Goal: Learn about a topic

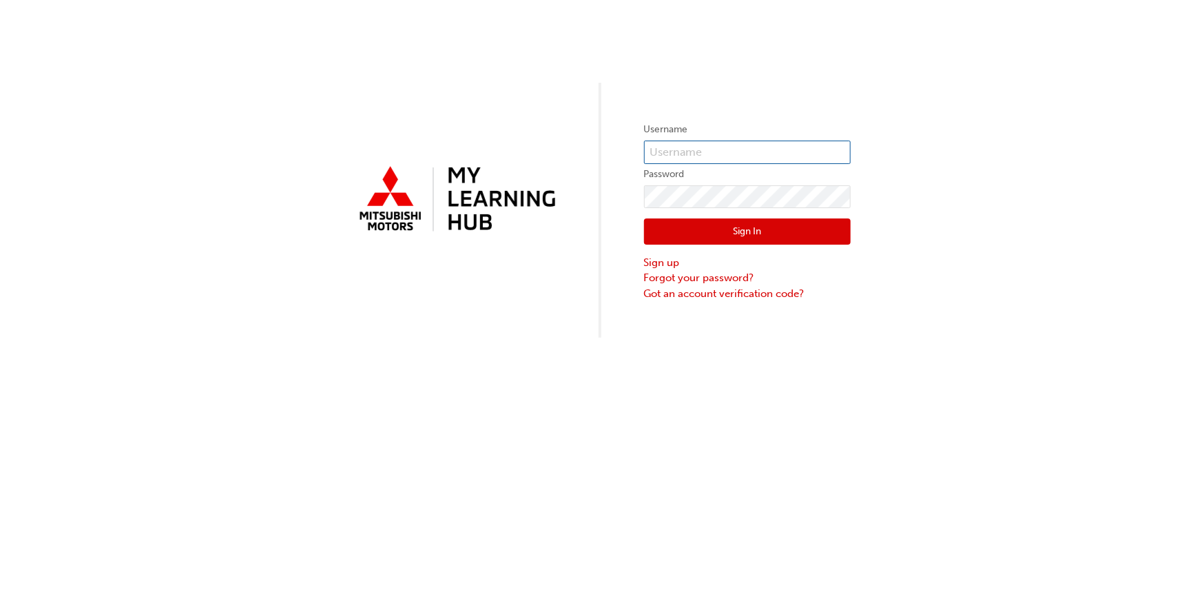
type input "0005948630"
click at [726, 221] on button "Sign In" at bounding box center [747, 231] width 207 height 26
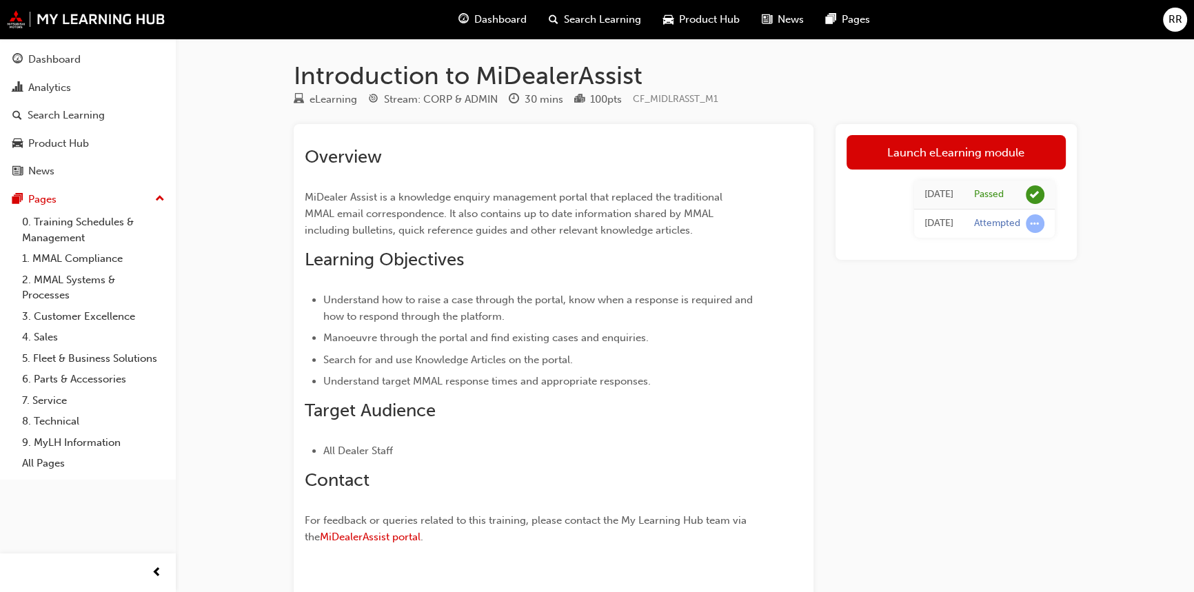
click at [495, 20] on span "Dashboard" at bounding box center [500, 20] width 52 height 16
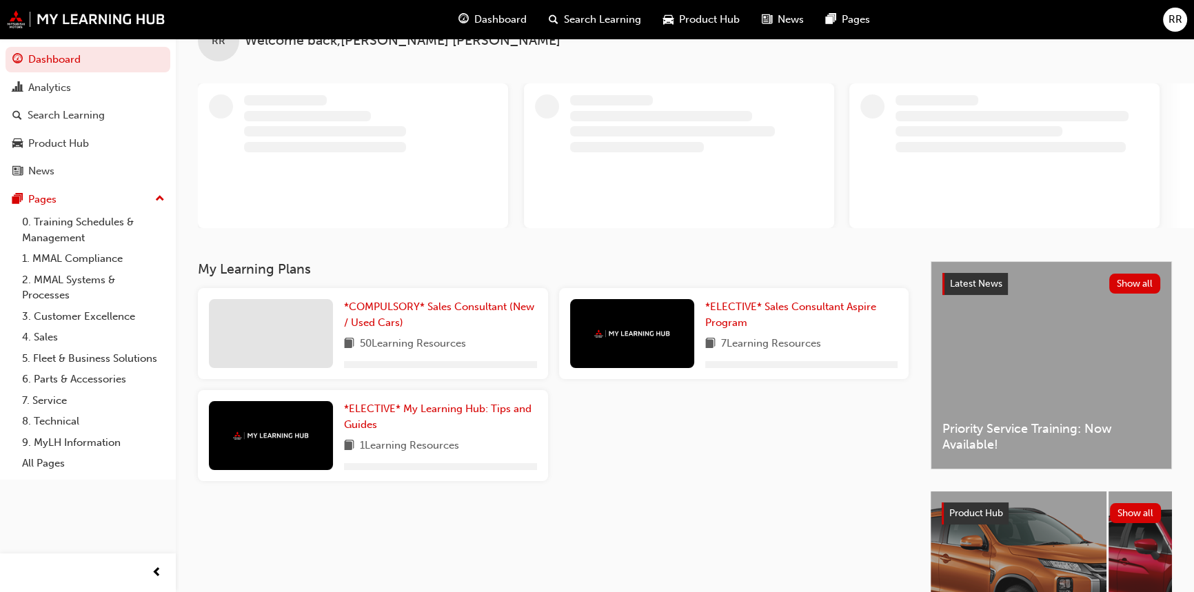
scroll to position [62, 0]
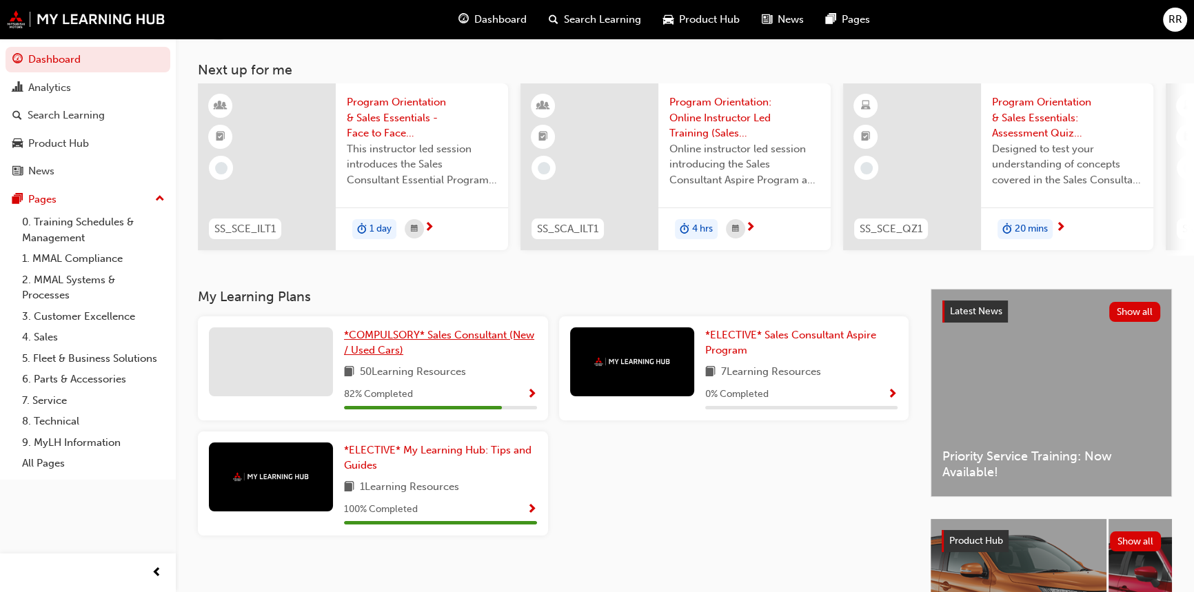
click at [414, 338] on span "*COMPULSORY* Sales Consultant (New / Used Cars)" at bounding box center [439, 343] width 190 height 28
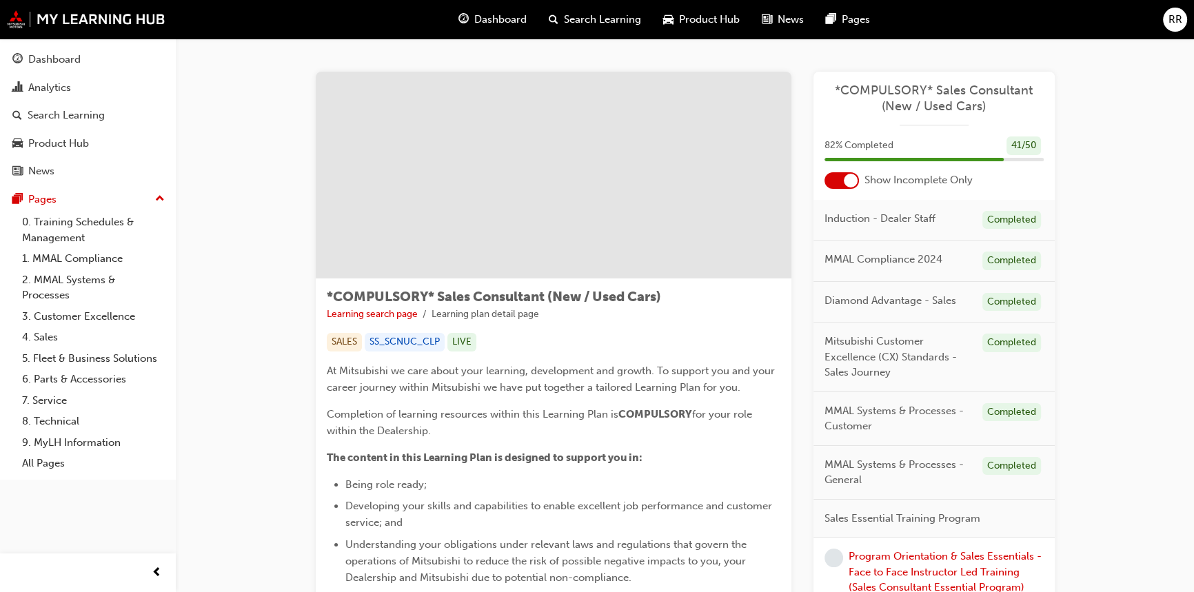
click at [852, 178] on div at bounding box center [850, 181] width 14 height 14
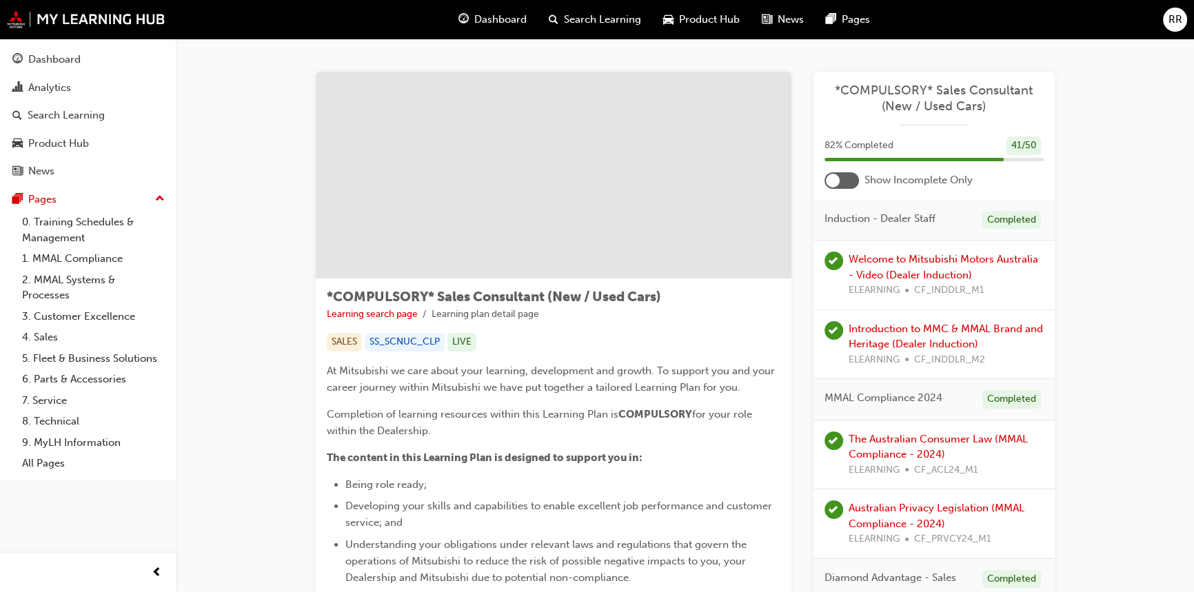
click at [848, 180] on div at bounding box center [841, 180] width 34 height 17
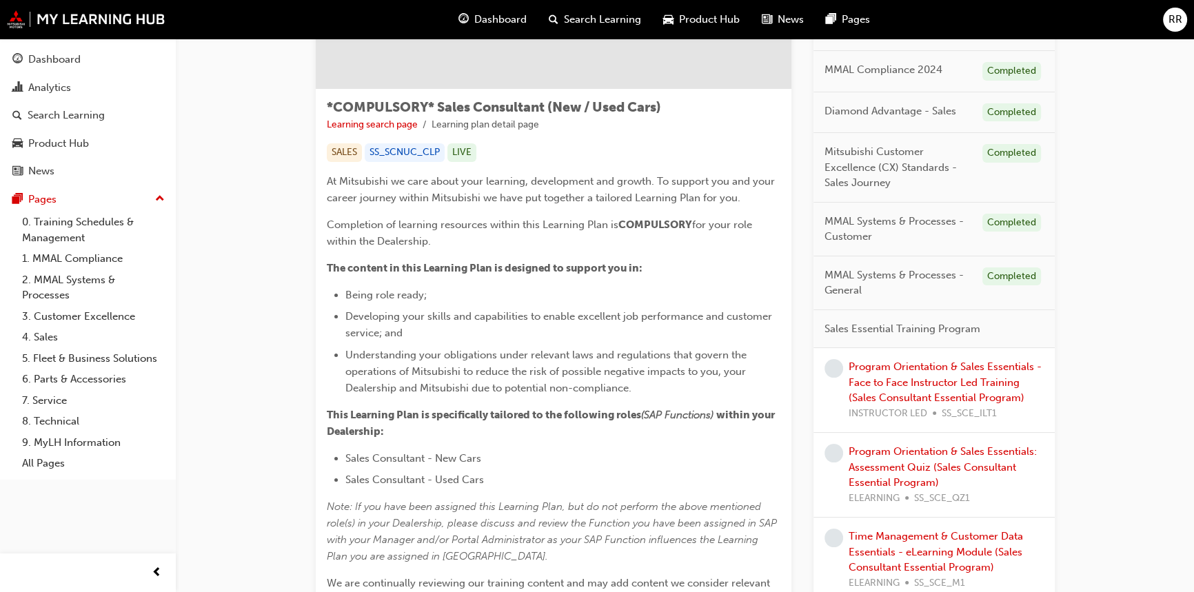
scroll to position [376, 0]
